Goal: Task Accomplishment & Management: Complete application form

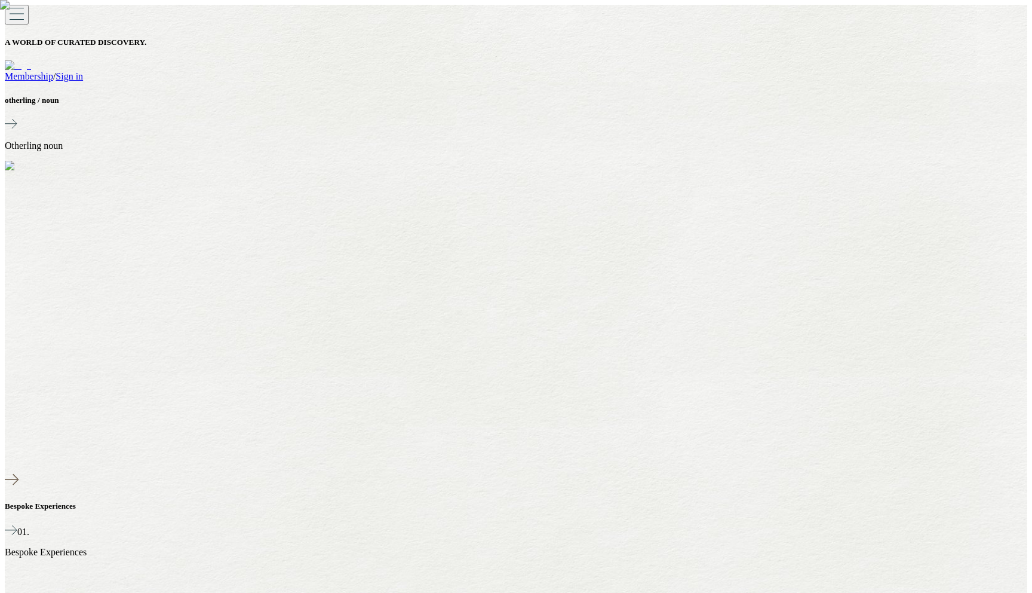
click at [929, 11] on div "A WORLD OF CURATED DISCOVERY. Membership / Sign in" at bounding box center [516, 43] width 1023 height 77
click at [53, 71] on link "Membership" at bounding box center [29, 76] width 48 height 10
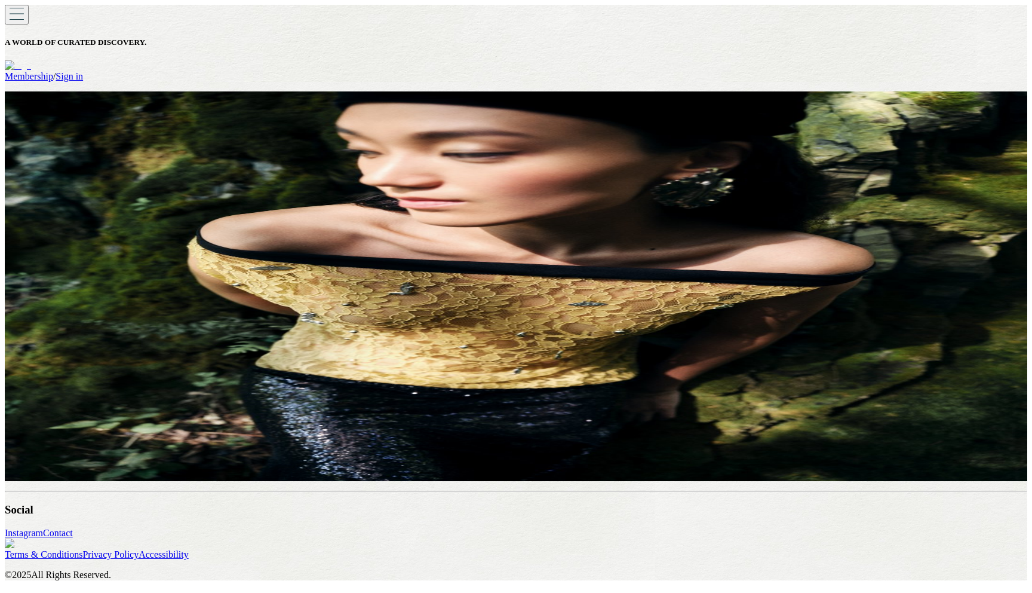
click at [133, 216] on link "Apply" at bounding box center [121, 210] width 24 height 10
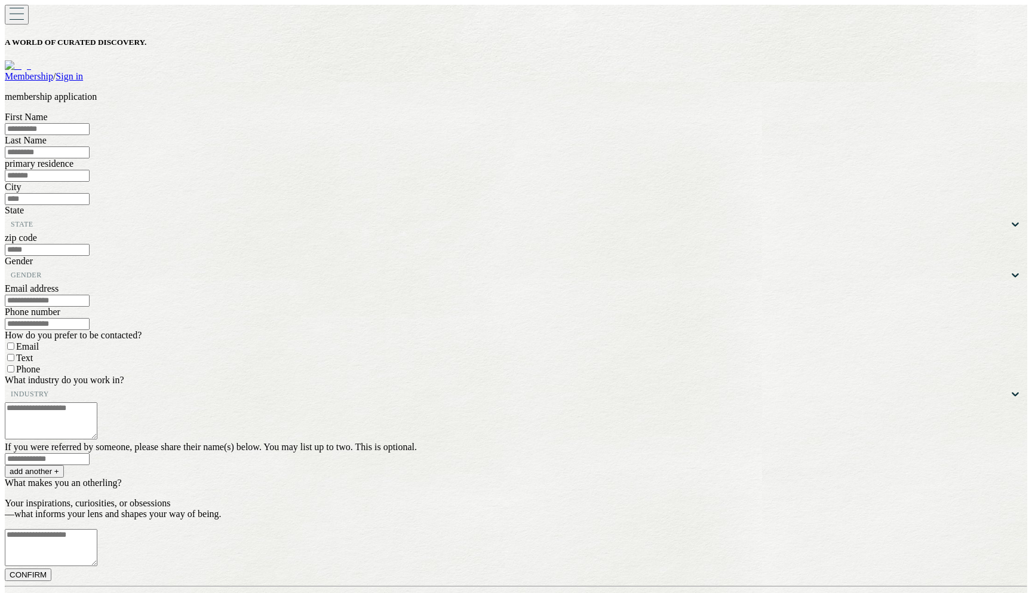
click at [90, 135] on input at bounding box center [47, 129] width 85 height 12
type input "***"
type input "**********"
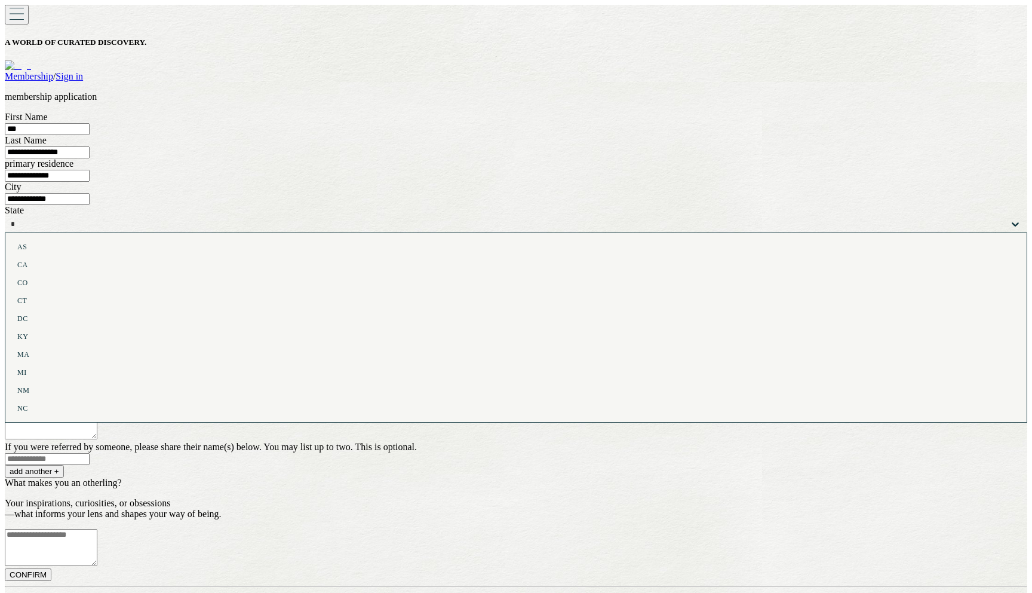
type input "**"
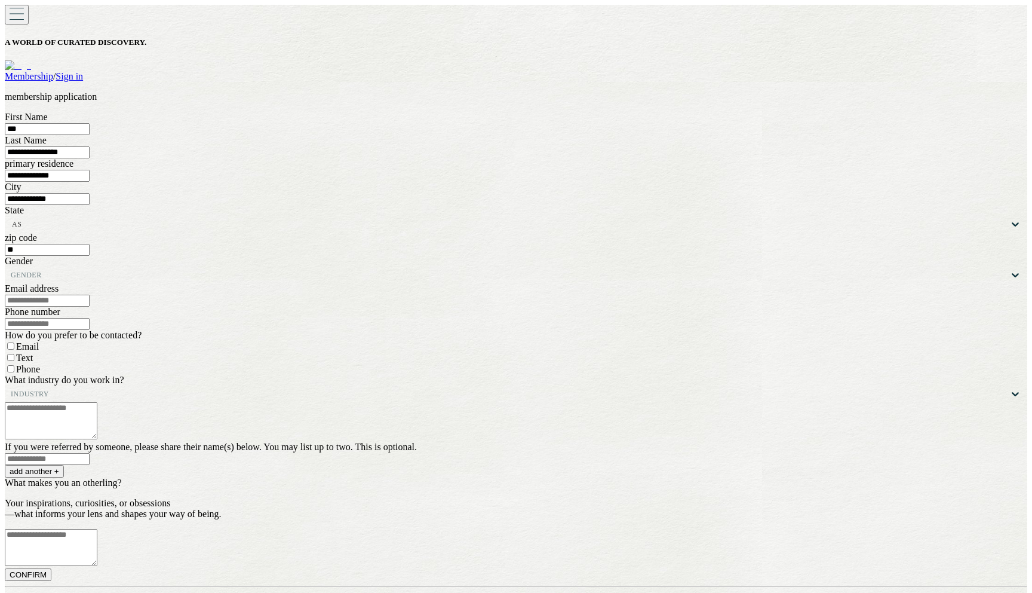
type input "*"
type input "*****"
click at [5, 465] on button "add another +" at bounding box center [34, 471] width 59 height 13
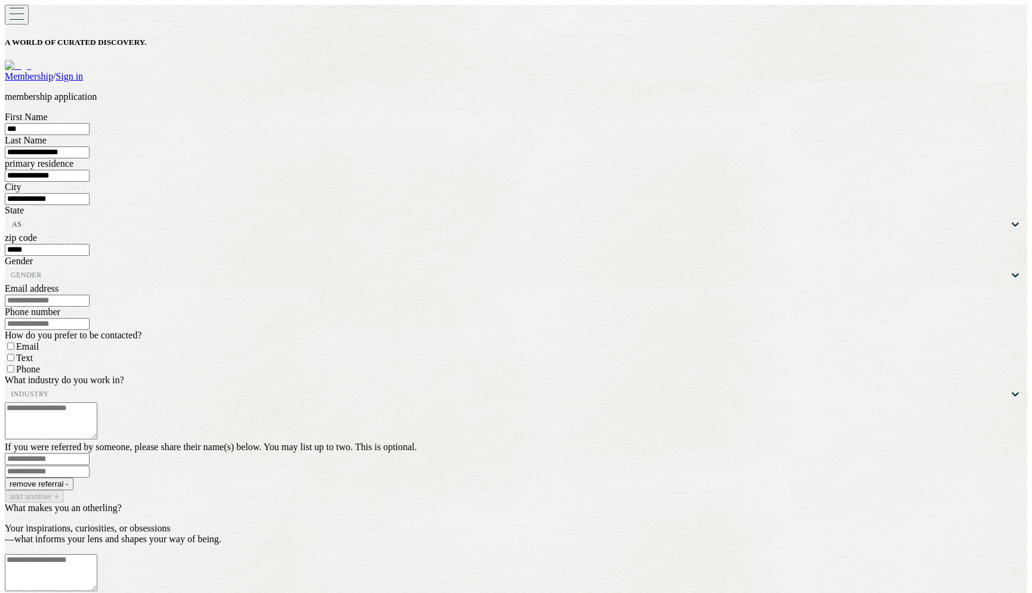
click at [419, 279] on div at bounding box center [526, 275] width 968 height 8
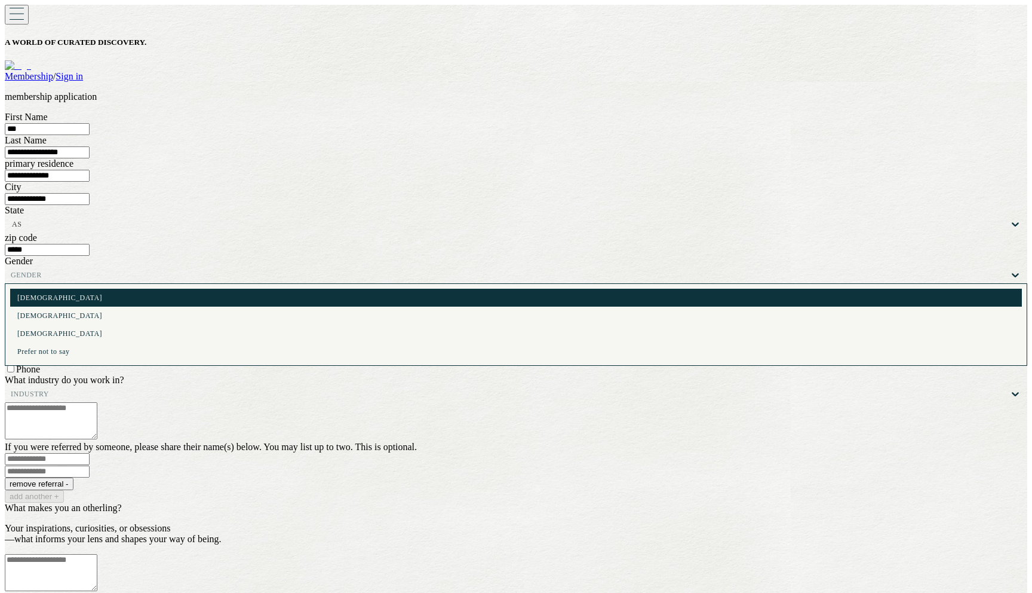
click at [406, 302] on div "Female" at bounding box center [516, 297] width 998 height 8
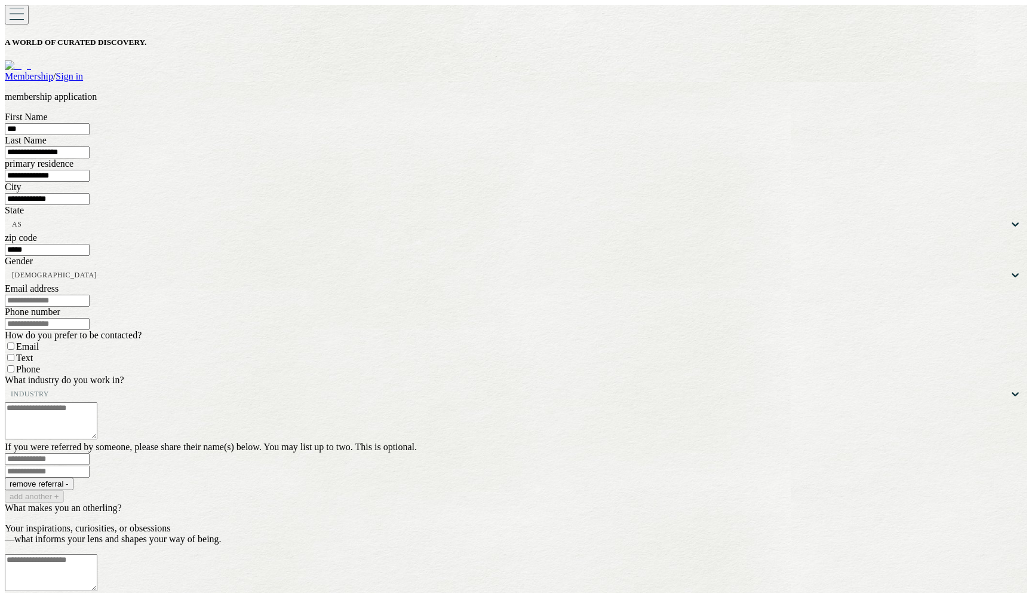
click at [90, 306] on input at bounding box center [47, 300] width 85 height 12
type input "**********"
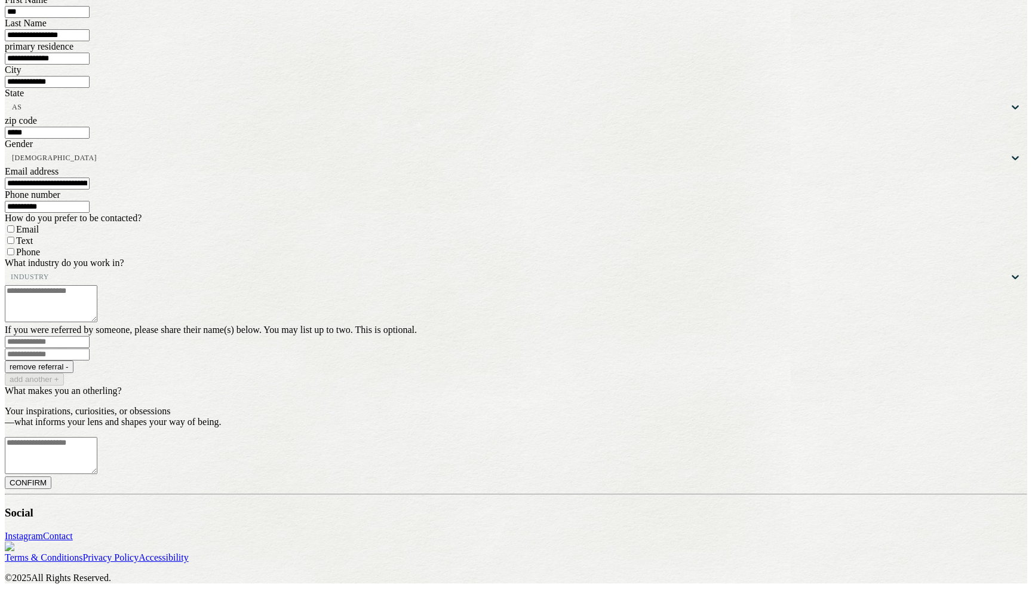
scroll to position [202, 0]
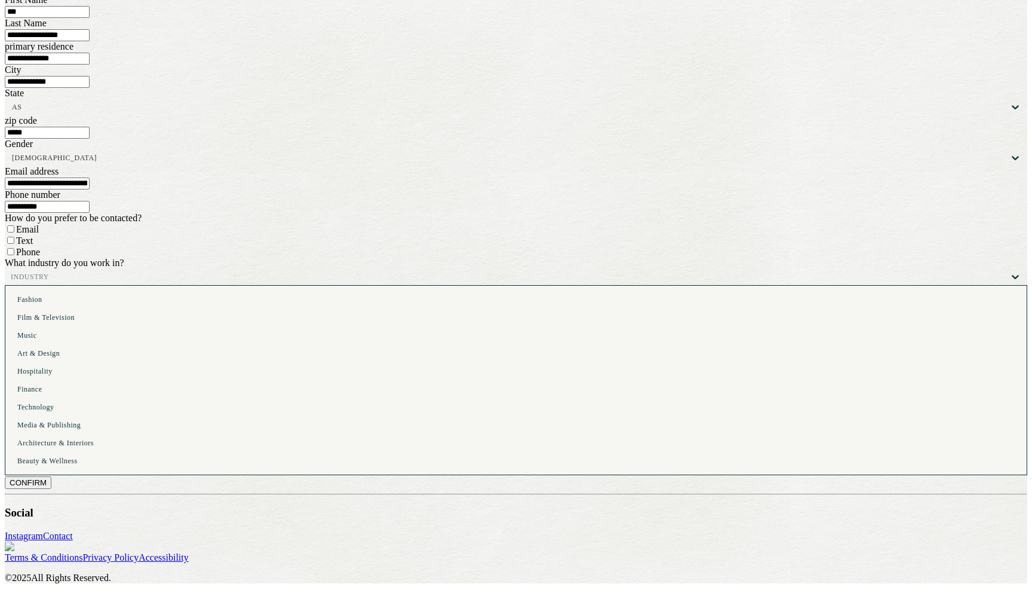
click at [418, 269] on div "Industry" at bounding box center [510, 276] width 999 height 17
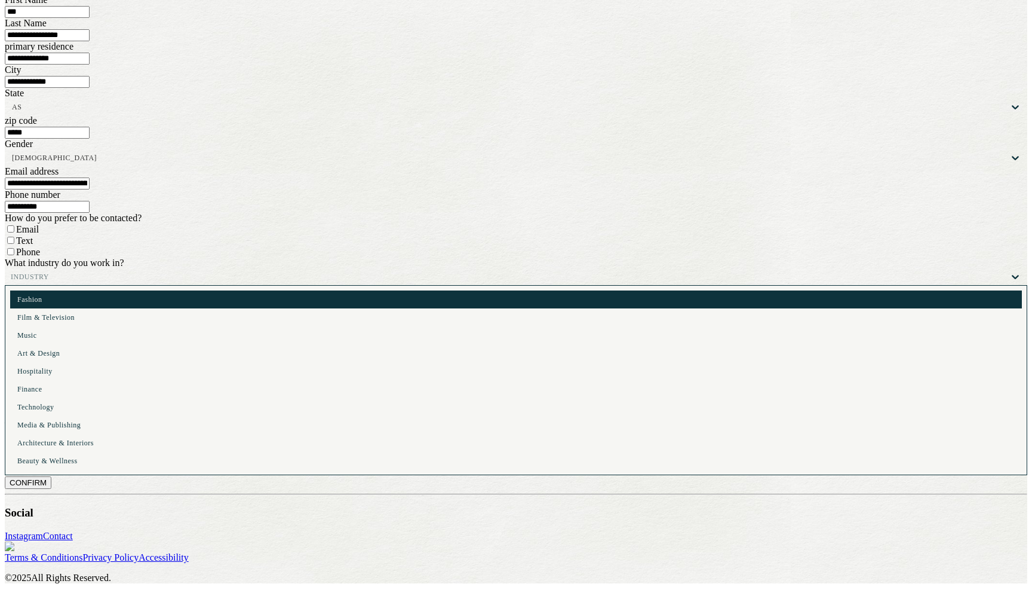
click at [419, 295] on div "Fashion" at bounding box center [516, 299] width 998 height 8
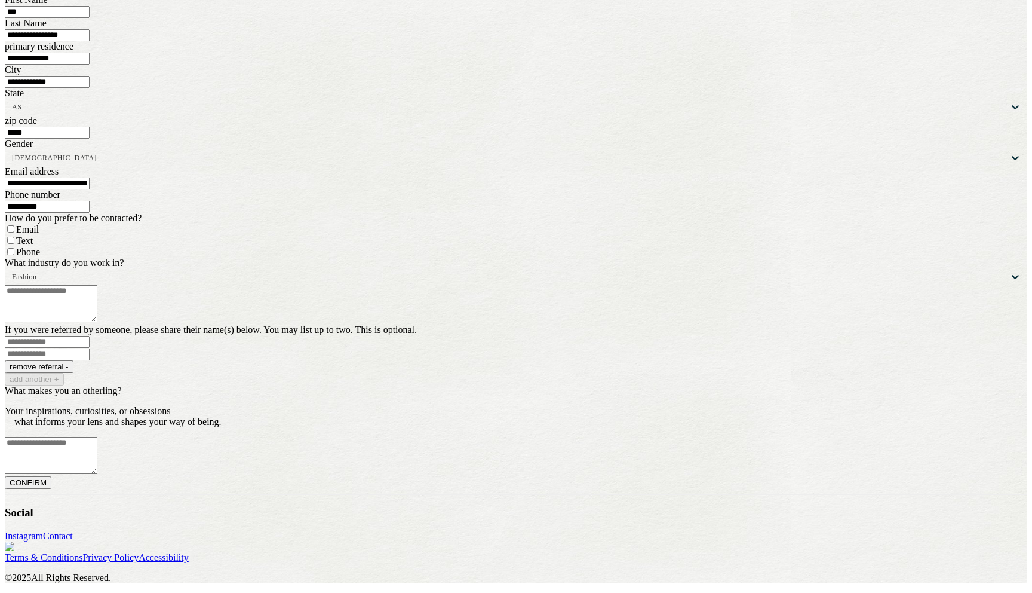
click at [90, 348] on input at bounding box center [47, 342] width 85 height 12
type input "**********"
click at [97, 437] on textarea at bounding box center [51, 455] width 93 height 37
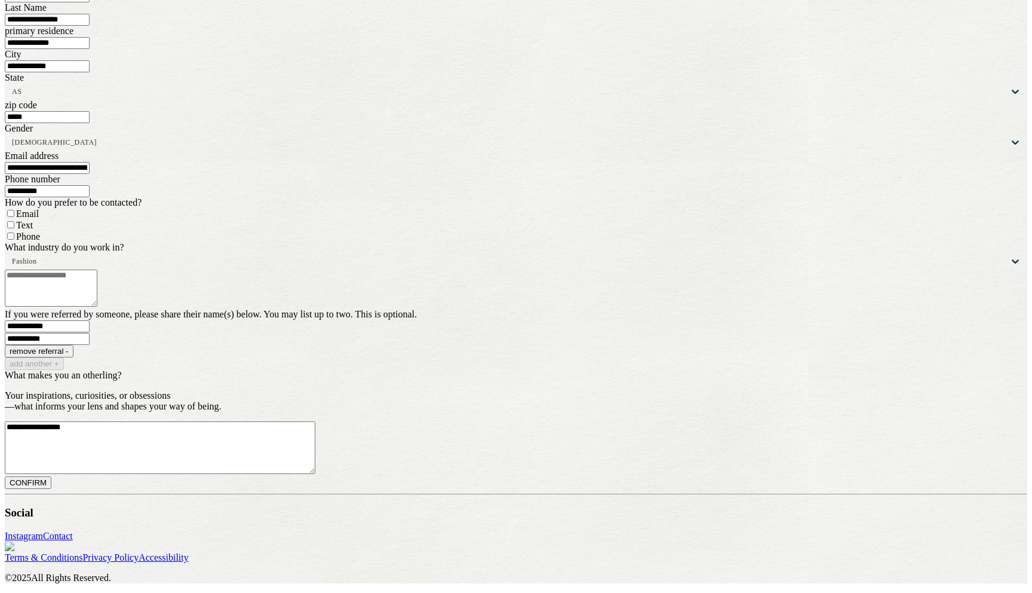
scroll to position [345, 0]
type textarea "**********"
drag, startPoint x: 402, startPoint y: 171, endPoint x: 403, endPoint y: 180, distance: 9.0
click at [403, 173] on form "**********" at bounding box center [516, 234] width 1023 height 510
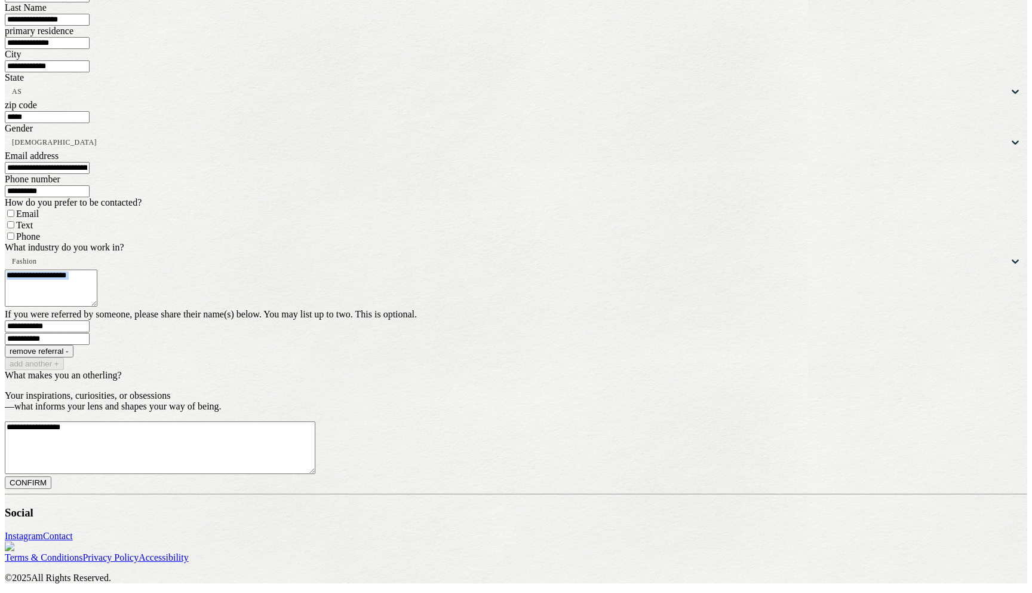
click at [73, 345] on button "remove referral -" at bounding box center [39, 351] width 69 height 13
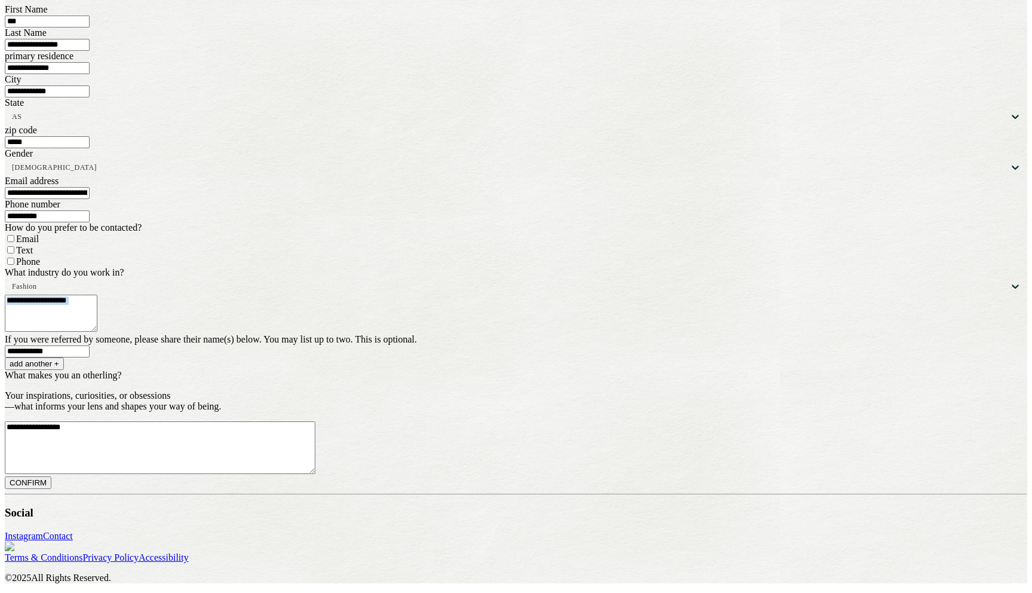
scroll to position [264, 0]
click at [64, 357] on button "add another +" at bounding box center [34, 363] width 59 height 13
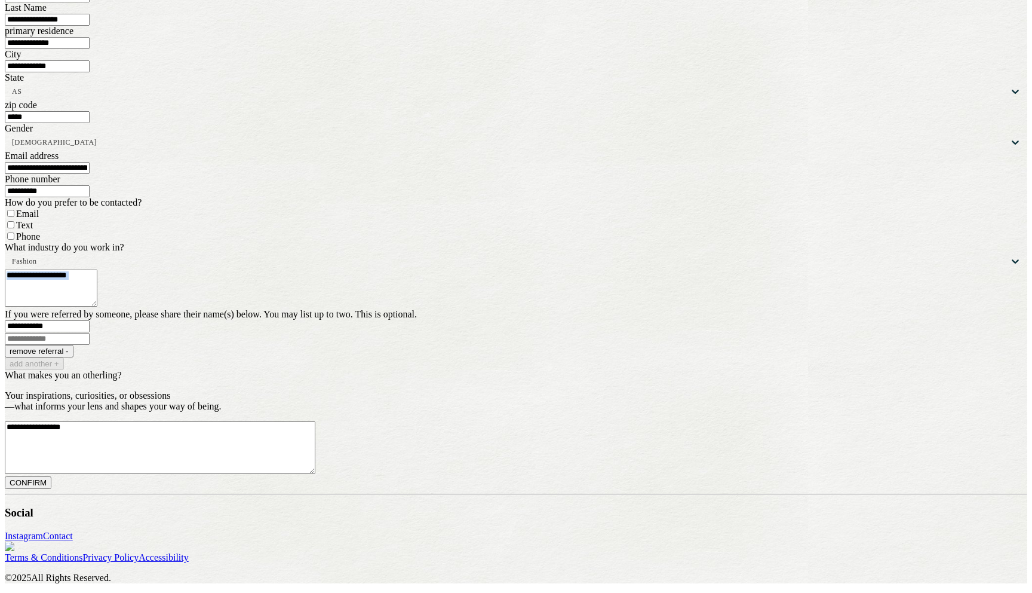
click at [73, 345] on button "remove referral -" at bounding box center [39, 351] width 69 height 13
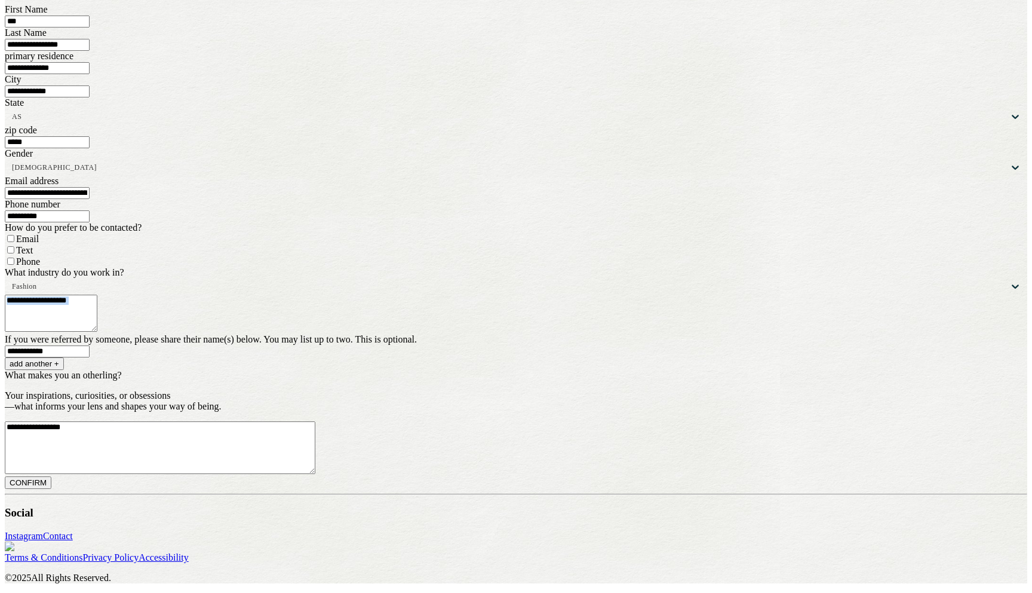
click at [64, 357] on button "add another +" at bounding box center [34, 363] width 59 height 13
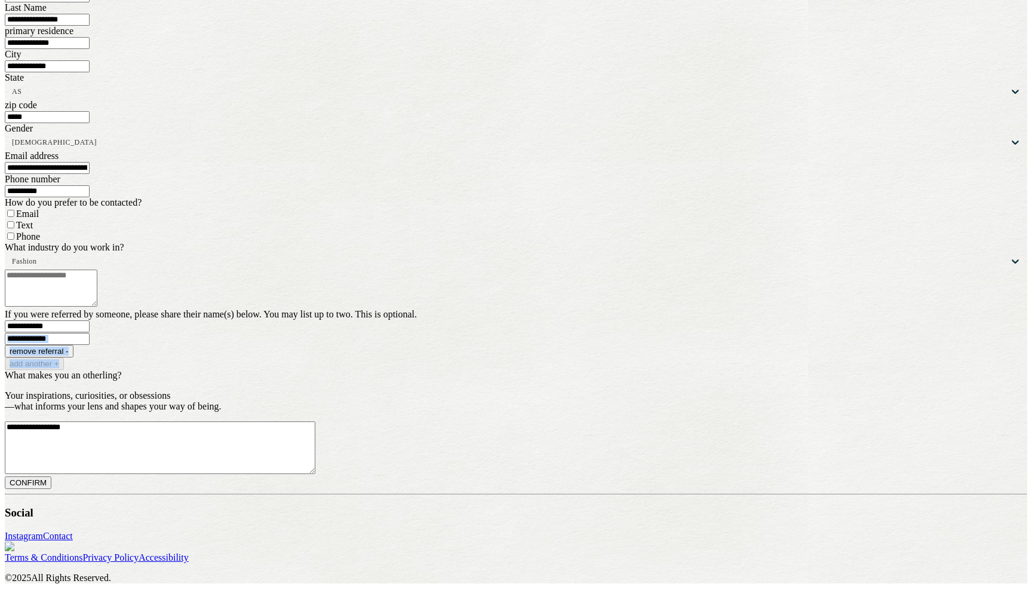
drag, startPoint x: 601, startPoint y: 340, endPoint x: 413, endPoint y: 362, distance: 189.4
click at [413, 363] on div "**********" at bounding box center [516, 339] width 1023 height 61
click at [431, 354] on div "**********" at bounding box center [516, 339] width 1023 height 61
click at [73, 345] on button "remove referral -" at bounding box center [39, 351] width 69 height 13
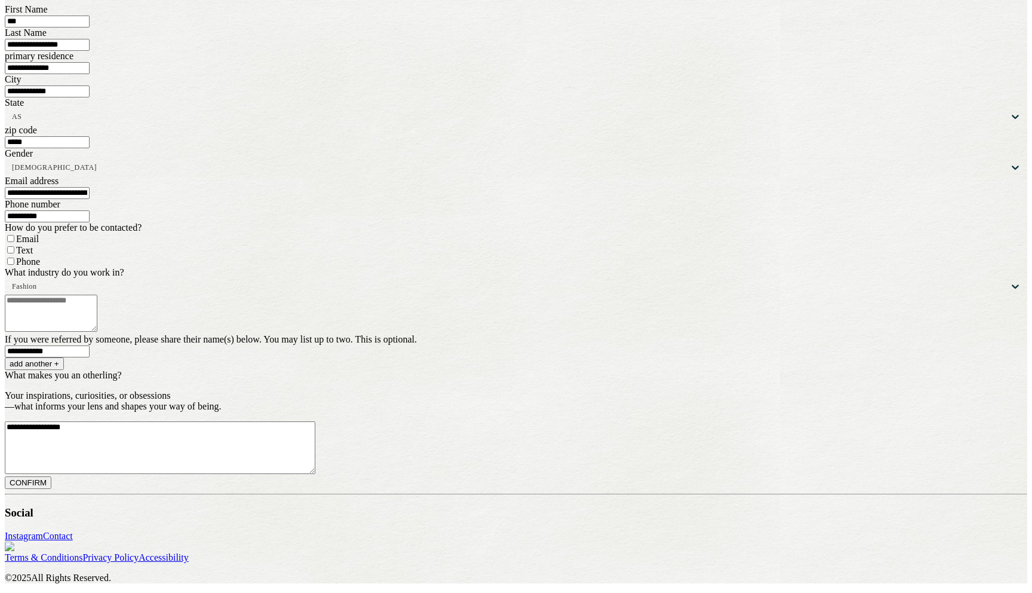
scroll to position [560, 0]
click at [51, 476] on button "CONFIRM" at bounding box center [28, 482] width 47 height 13
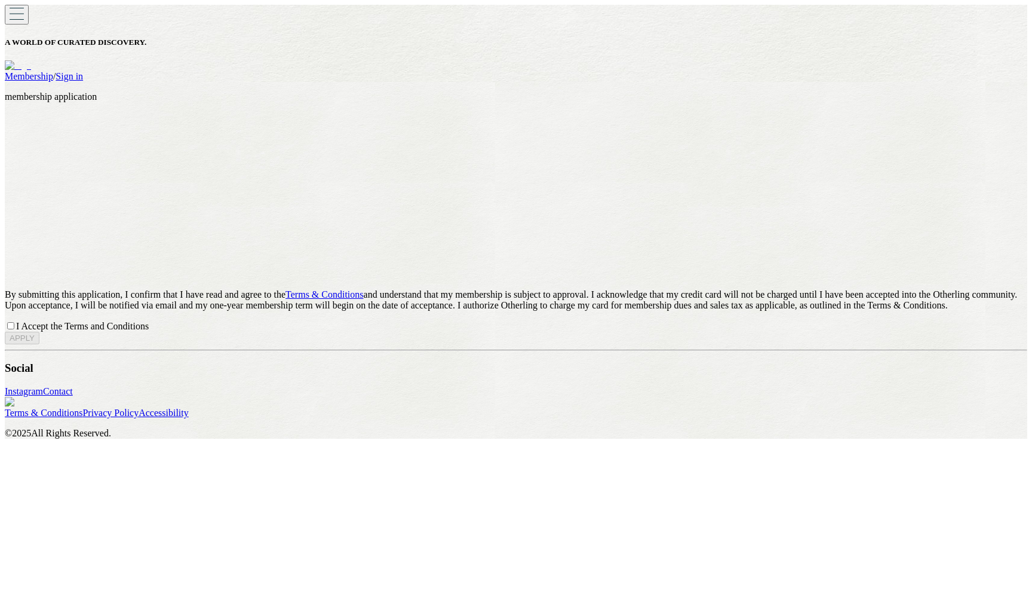
scroll to position [0, 0]
drag, startPoint x: 820, startPoint y: 197, endPoint x: 826, endPoint y: 197, distance: 6.0
click at [820, 197] on form "By submitting this application, I confirm that I have read and agree to the Ter…" at bounding box center [516, 226] width 1023 height 235
drag, startPoint x: 144, startPoint y: 317, endPoint x: 727, endPoint y: 346, distance: 583.7
click at [727, 344] on div "By submitting this application, I confirm that I have read and agree to the Ter…" at bounding box center [516, 226] width 1023 height 235
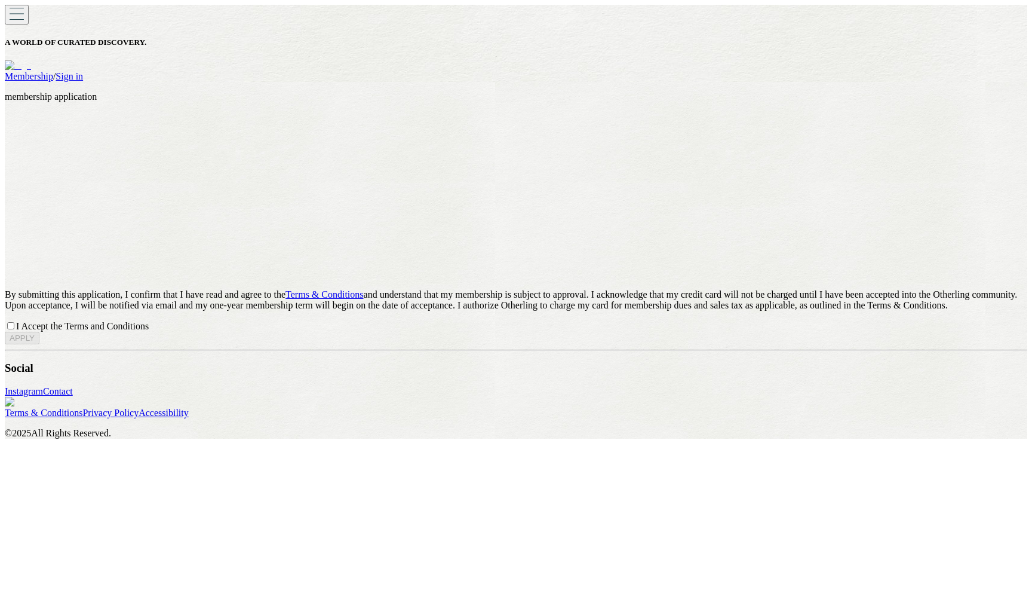
click at [689, 332] on div "I Accept the Terms and Conditions" at bounding box center [516, 326] width 1023 height 11
drag, startPoint x: 48, startPoint y: 317, endPoint x: 704, endPoint y: 345, distance: 655.8
click at [704, 311] on p "By submitting this application, I confirm that I have read and agree to the Ter…" at bounding box center [516, 301] width 1023 height 22
click at [453, 93] on div "membership application By submitting this application, I confirm that I have re…" at bounding box center [516, 217] width 1023 height 253
click at [767, 311] on p "By submitting this application, I confirm that I have read and agree to the Ter…" at bounding box center [516, 301] width 1023 height 22
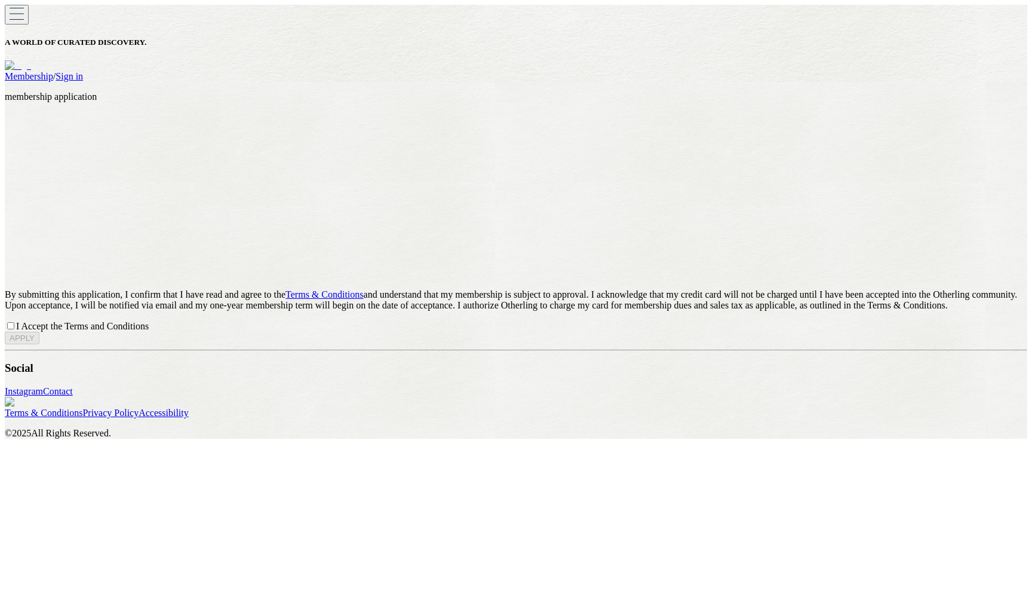
drag, startPoint x: 359, startPoint y: 317, endPoint x: 366, endPoint y: 317, distance: 7.2
click at [366, 311] on p "By submitting this application, I confirm that I have read and agree to the Ter…" at bounding box center [516, 301] width 1023 height 22
click at [471, 311] on form "By submitting this application, I confirm that I have read and agree to the Ter…" at bounding box center [516, 226] width 1023 height 235
click at [39, 345] on button "APPLY" at bounding box center [22, 338] width 35 height 13
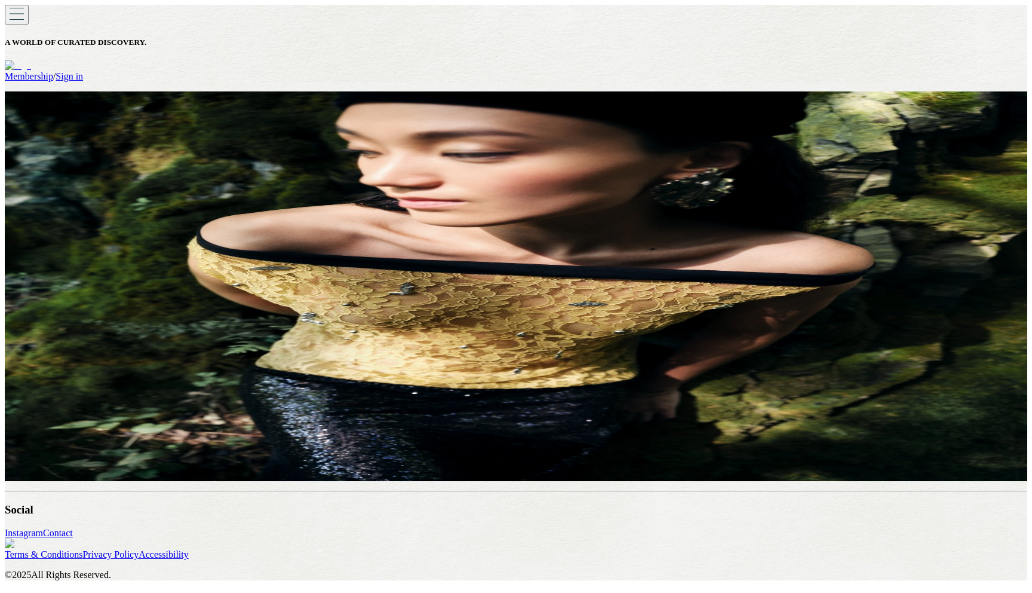
click at [133, 216] on link "Apply" at bounding box center [121, 210] width 24 height 10
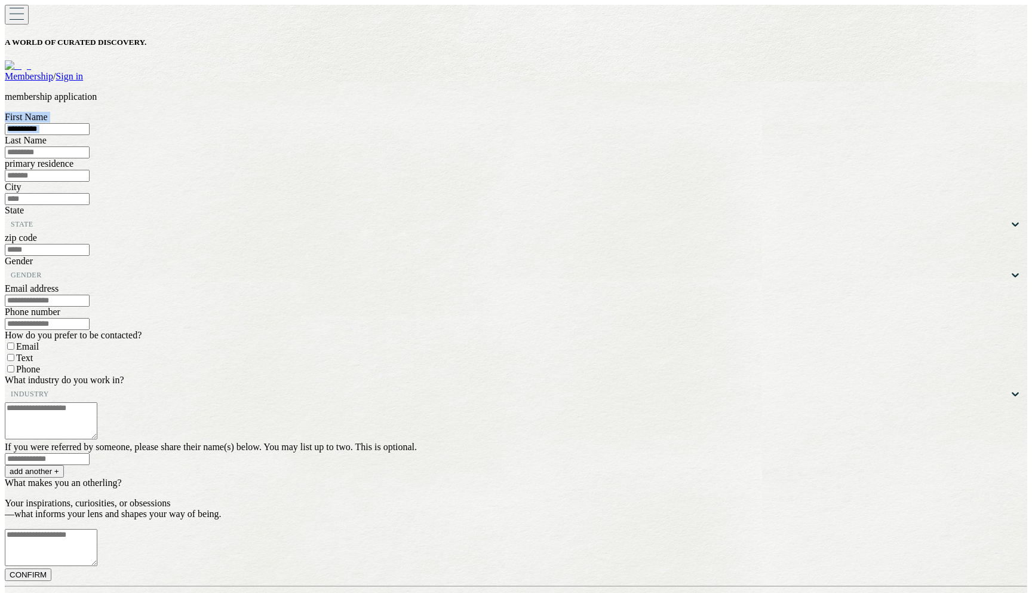
drag, startPoint x: 356, startPoint y: 82, endPoint x: 609, endPoint y: 111, distance: 254.9
click at [609, 111] on div "membership application First Name Last Name primary residence City State State …" at bounding box center [516, 335] width 1023 height 489
click at [541, 105] on div "membership application First Name Last Name primary residence City State State …" at bounding box center [516, 335] width 1023 height 489
drag, startPoint x: 518, startPoint y: 82, endPoint x: 605, endPoint y: 78, distance: 86.7
click at [605, 91] on div "membership application First Name Last Name primary residence City State State …" at bounding box center [516, 335] width 1023 height 489
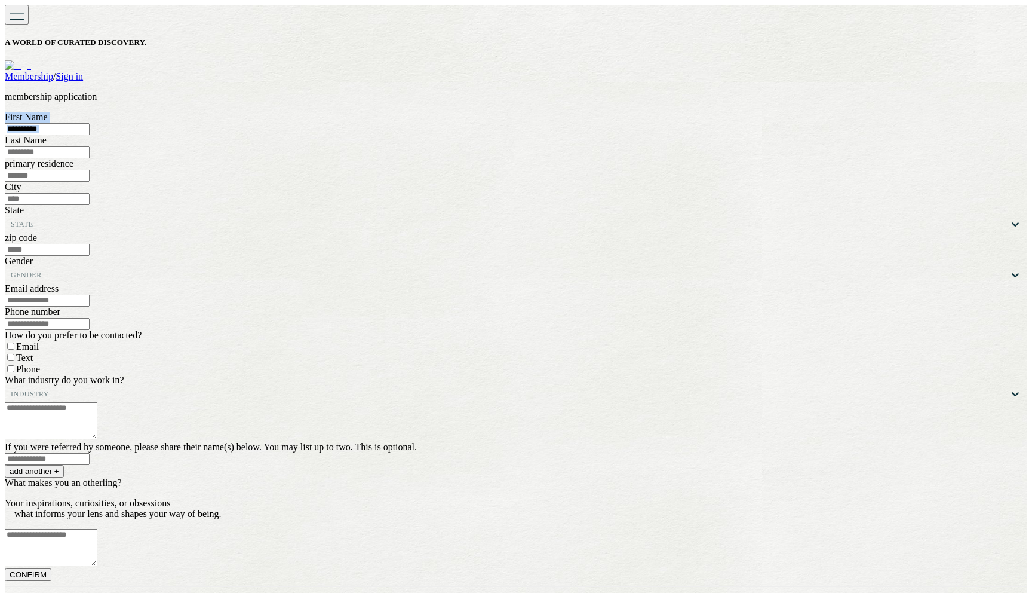
drag, startPoint x: 397, startPoint y: 102, endPoint x: 639, endPoint y: 104, distance: 242.5
click at [695, 97] on div "membership application First Name Last Name primary residence City State State …" at bounding box center [516, 335] width 1023 height 489
click at [545, 124] on div "membership application First Name Last Name primary residence City State State …" at bounding box center [516, 335] width 1023 height 489
drag, startPoint x: 403, startPoint y: 109, endPoint x: 561, endPoint y: 97, distance: 158.7
click at [561, 97] on div "membership application First Name Last Name primary residence City State State …" at bounding box center [516, 335] width 1023 height 489
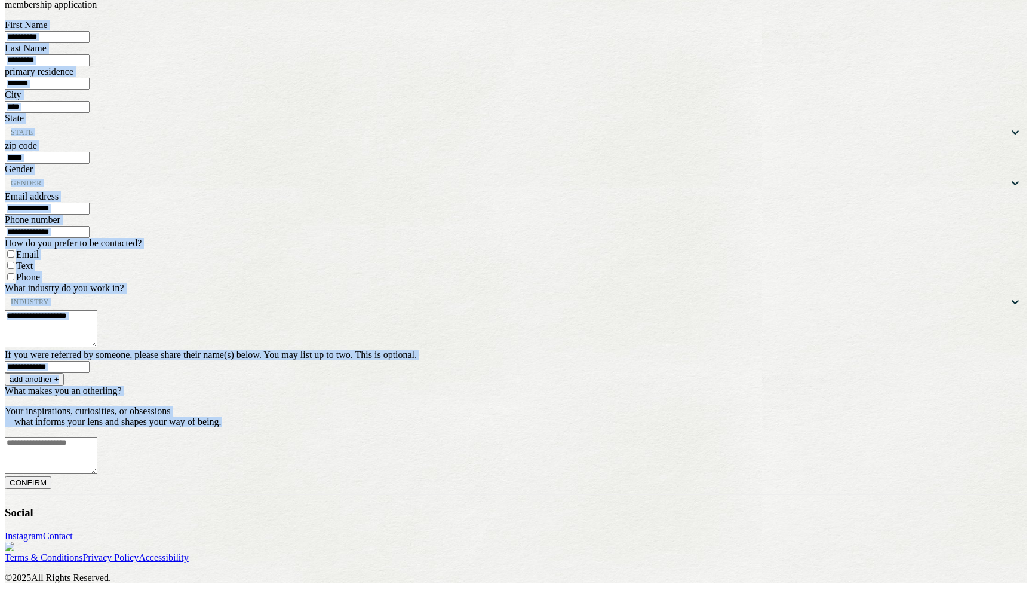
scroll to position [209, 0]
drag, startPoint x: 334, startPoint y: 115, endPoint x: 698, endPoint y: 401, distance: 462.7
click at [775, 489] on div "membership application First Name Last Name primary residence City State State …" at bounding box center [516, 243] width 1023 height 489
click at [693, 389] on div "First Name Last Name primary residence City State State zip code Gender Gender …" at bounding box center [516, 254] width 1023 height 469
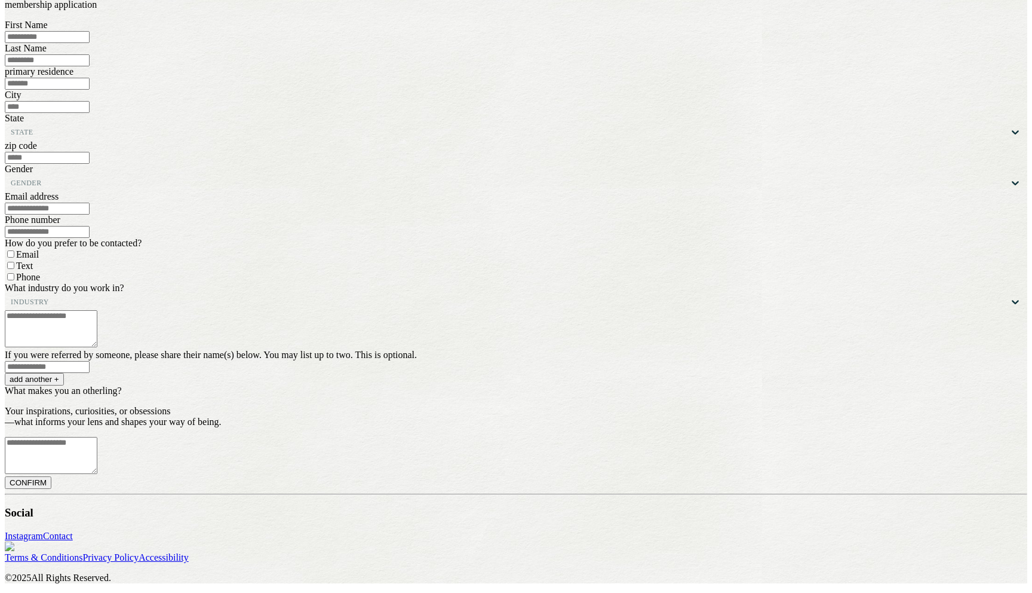
scroll to position [0, 0]
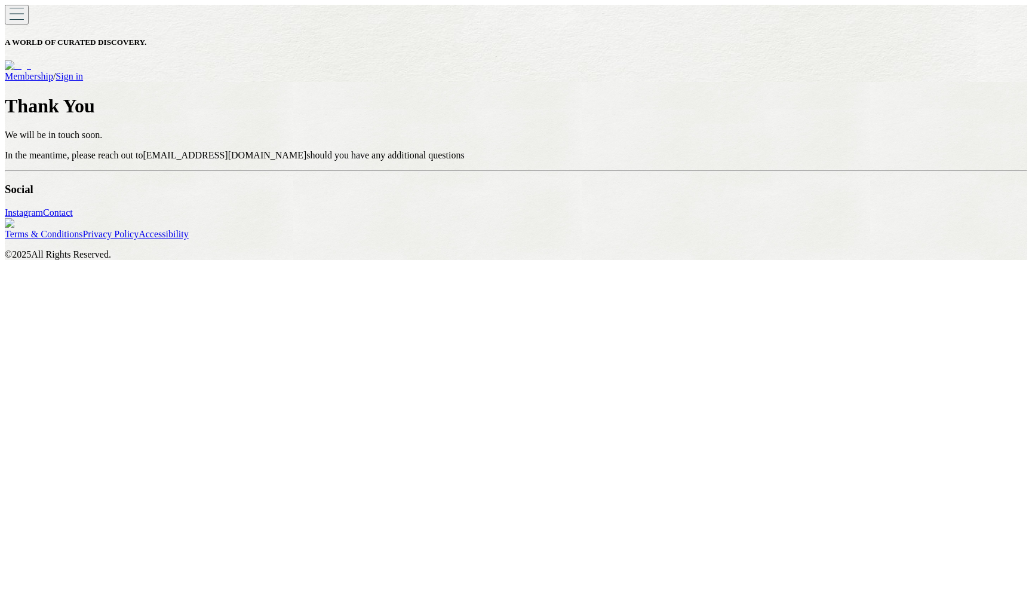
drag, startPoint x: 391, startPoint y: 66, endPoint x: 642, endPoint y: 167, distance: 270.6
click at [642, 161] on div "Thank You We will be in touch soon. In the meantime, please reach out to member…" at bounding box center [516, 128] width 1023 height 66
click at [729, 161] on div "Thank You We will be in touch soon. In the meantime, please reach out to member…" at bounding box center [516, 128] width 1023 height 66
